Goal: Navigation & Orientation: Go to known website

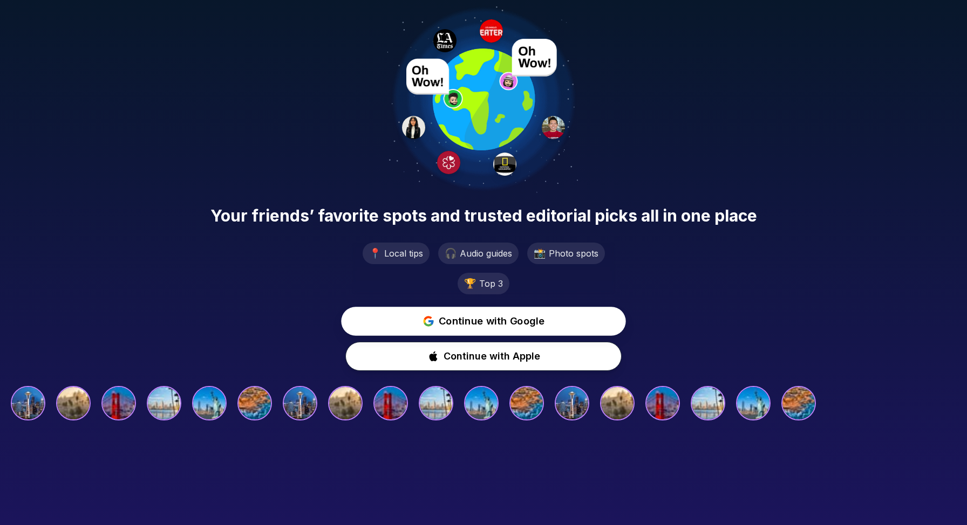
click at [462, 318] on span "Continue with Google" at bounding box center [492, 322] width 106 height 16
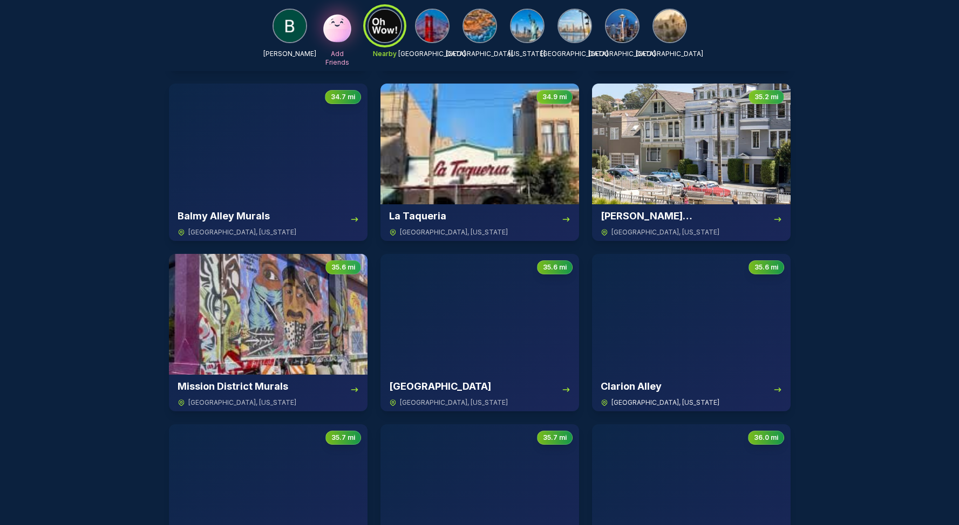
scroll to position [244, 0]
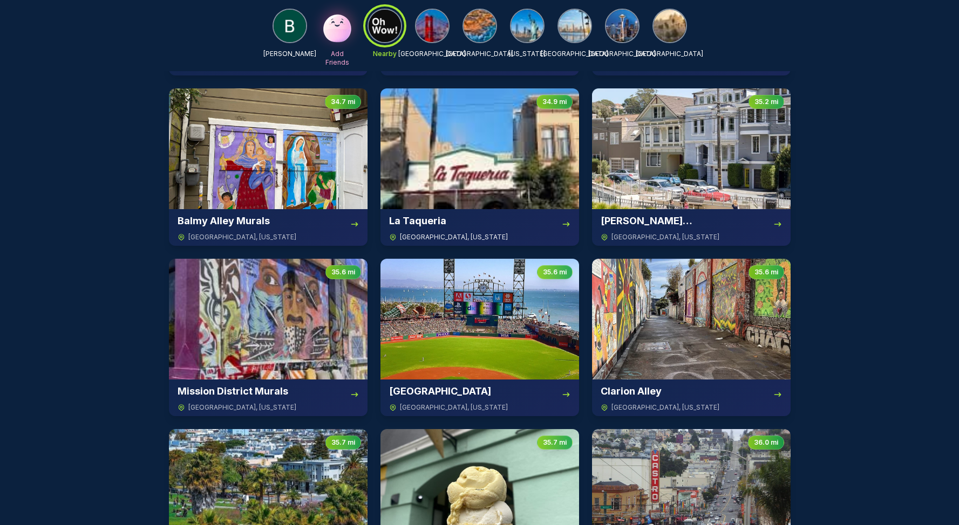
click at [537, 170] on img at bounding box center [479, 148] width 199 height 121
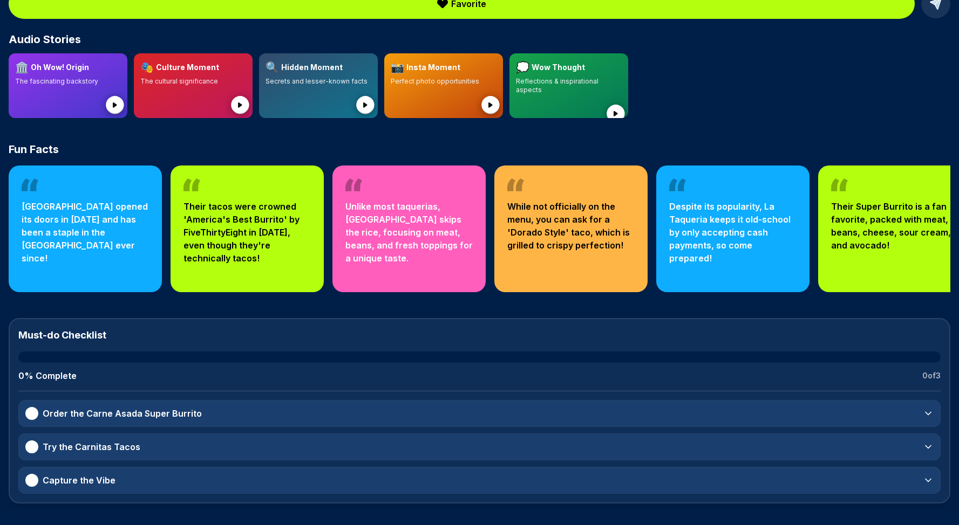
scroll to position [258, 0]
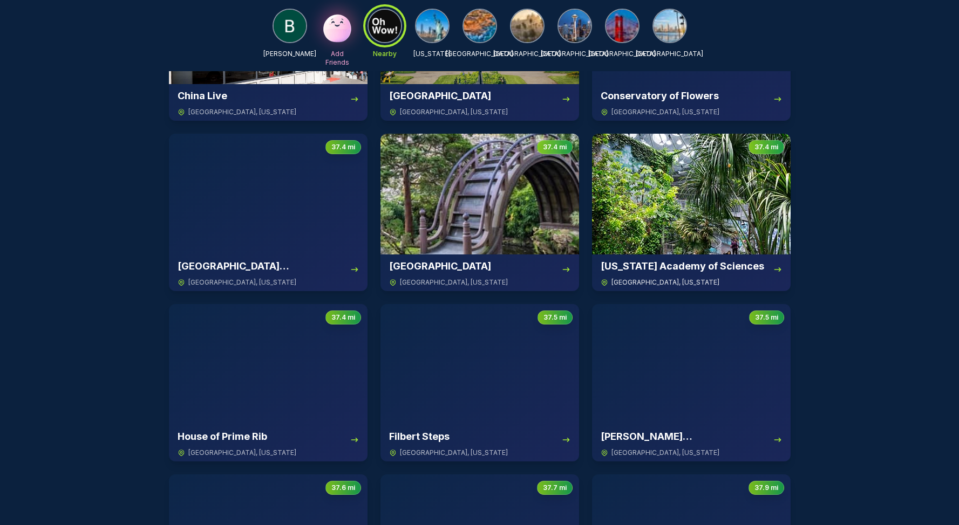
scroll to position [2249, 0]
